Goal: Task Accomplishment & Management: Use online tool/utility

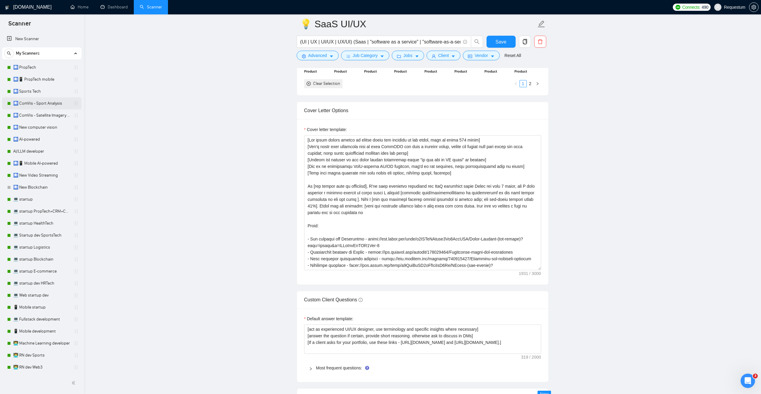
click at [35, 103] on link "🛄 ComVis - Sport Analysis" at bounding box center [41, 104] width 57 height 12
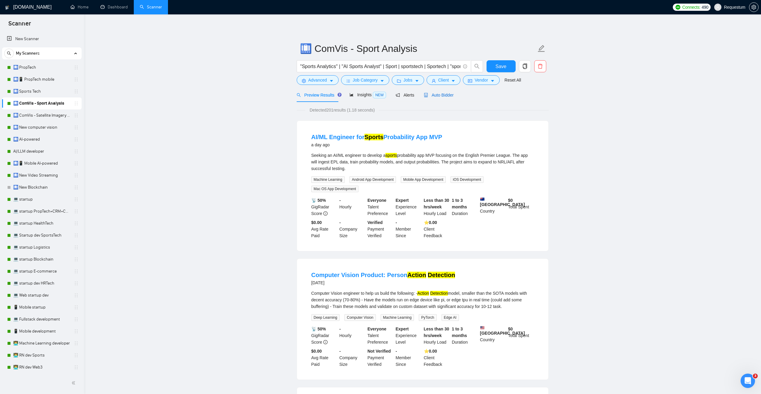
click at [451, 93] on span "Auto Bidder" at bounding box center [439, 95] width 30 height 5
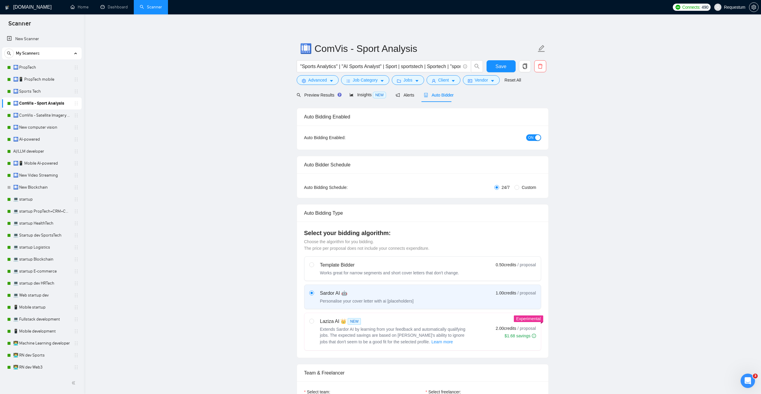
checkbox input "true"
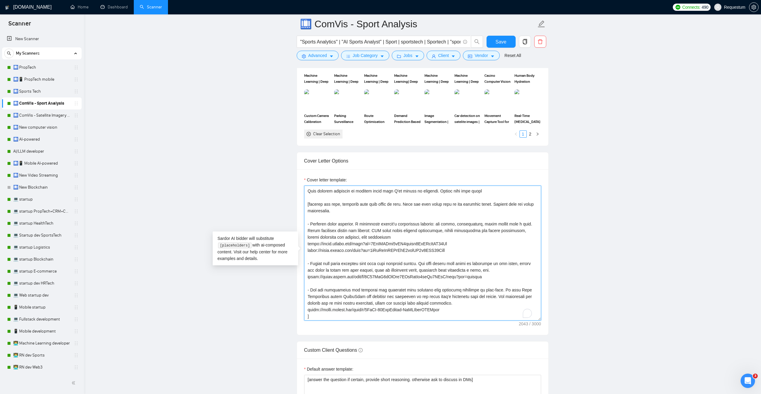
scroll to position [46, 0]
drag, startPoint x: 450, startPoint y: 249, endPoint x: 307, endPoint y: 251, distance: 142.9
click at [307, 251] on textarea "Cover letter template:" at bounding box center [422, 253] width 237 height 135
click at [388, 257] on textarea "Cover letter template:" at bounding box center [422, 253] width 237 height 135
drag, startPoint x: 450, startPoint y: 258, endPoint x: 306, endPoint y: 258, distance: 143.8
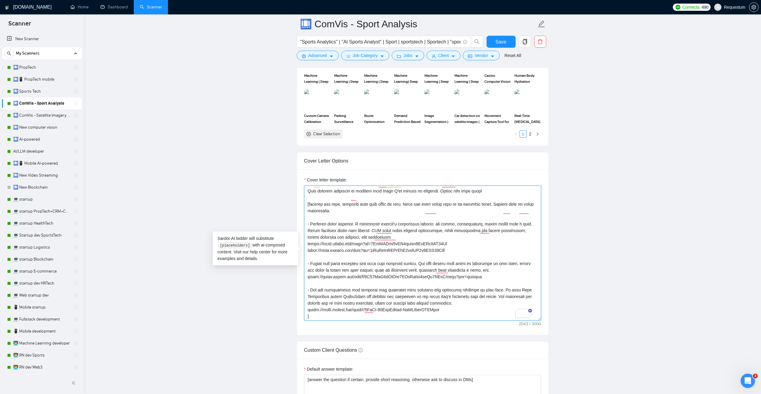
click at [306, 258] on textarea "Cover letter template:" at bounding box center [422, 253] width 237 height 135
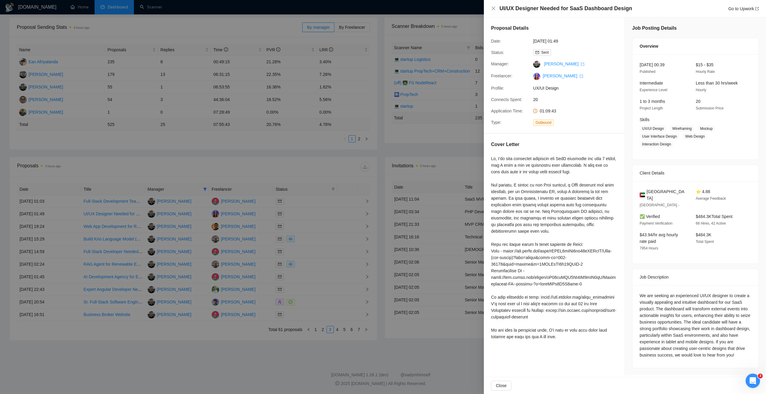
click at [229, 164] on div at bounding box center [383, 197] width 766 height 394
